Goal: Information Seeking & Learning: Learn about a topic

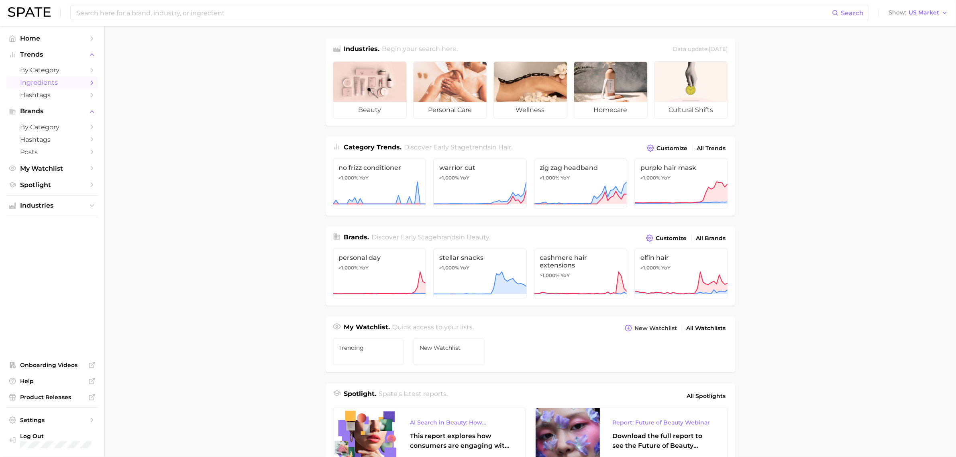
click at [61, 83] on span "Ingredients" at bounding box center [52, 83] width 64 height 8
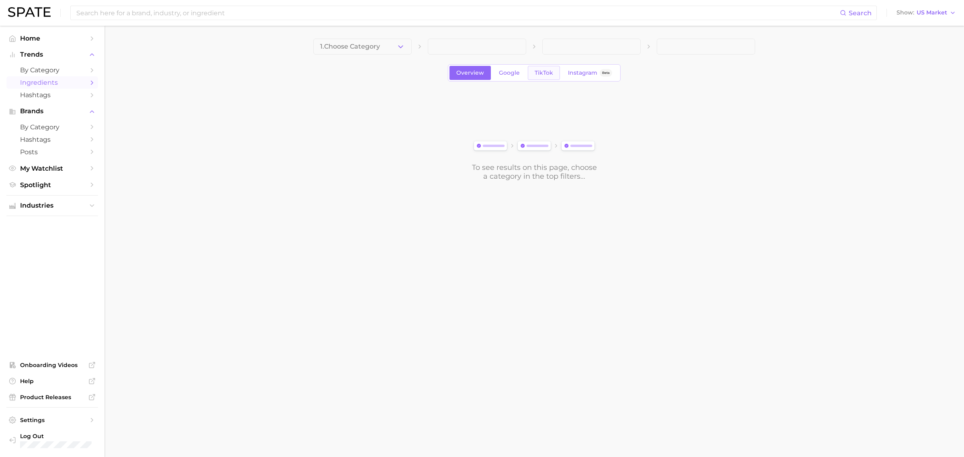
click at [535, 73] on span "TikTok" at bounding box center [543, 72] width 18 height 7
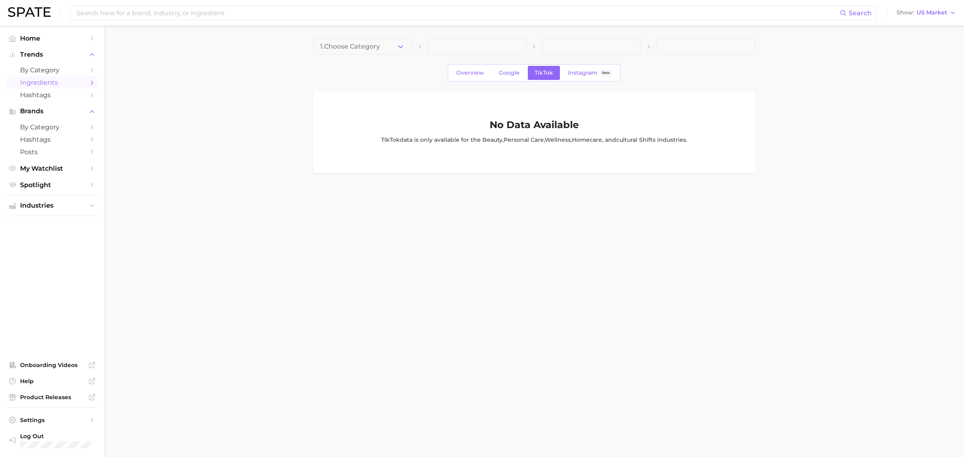
click at [372, 34] on main "1. Choose Category Overview Google TikTok Instagram Beta No Data Available TikT…" at bounding box center [533, 120] width 859 height 188
click at [376, 45] on span "1. Choose Category" at bounding box center [350, 46] width 60 height 7
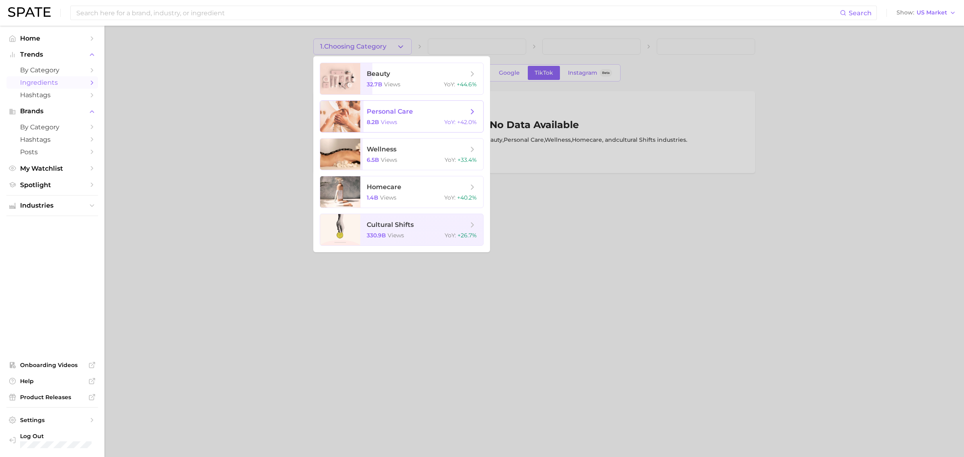
click at [408, 116] on span "personal care 8.2b views YoY : +42.0%" at bounding box center [421, 116] width 123 height 31
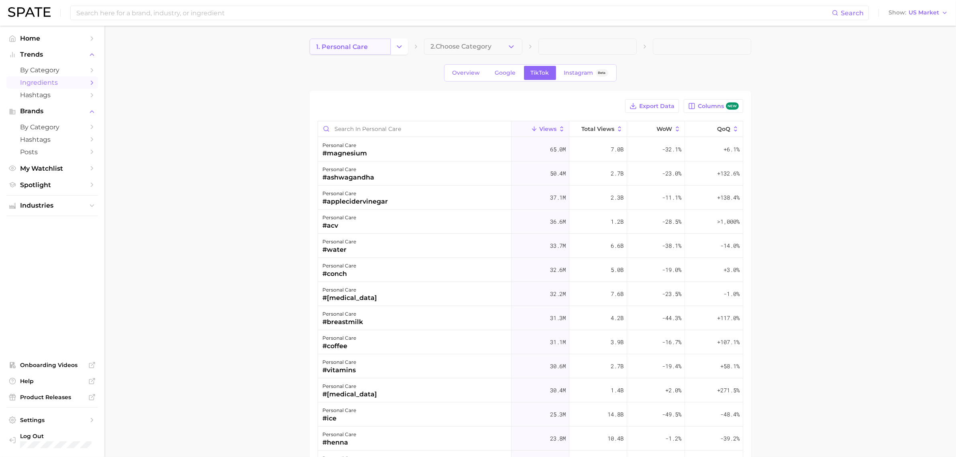
click at [389, 45] on link "1. personal care" at bounding box center [350, 47] width 81 height 16
click at [399, 48] on icon "Change Category" at bounding box center [399, 47] width 8 height 8
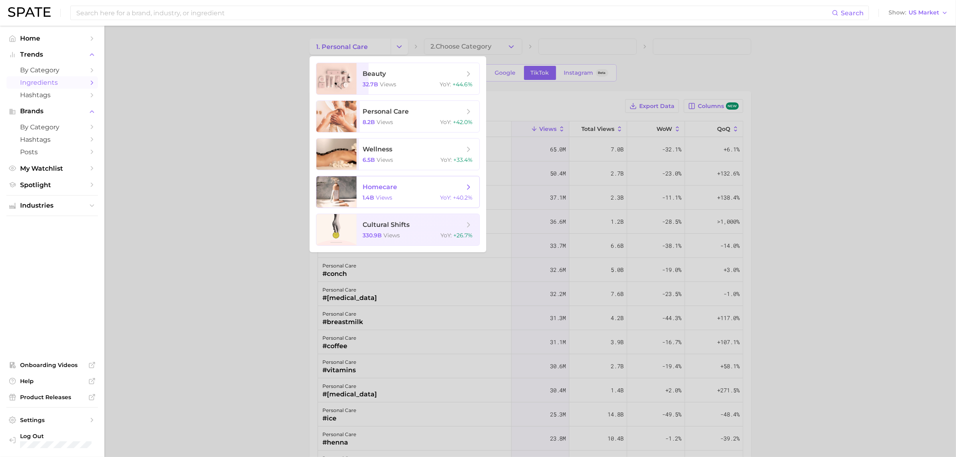
click at [408, 189] on span "homecare" at bounding box center [413, 187] width 101 height 9
